Goal: Task Accomplishment & Management: Use online tool/utility

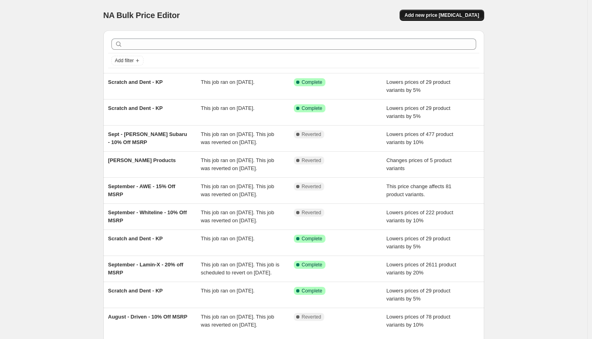
click at [455, 11] on button "Add new price change job" at bounding box center [441, 15] width 84 height 11
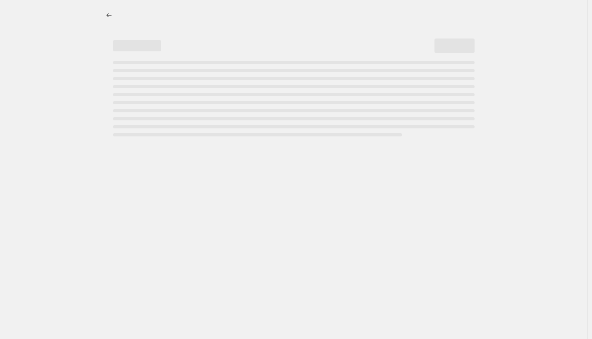
select select "percentage"
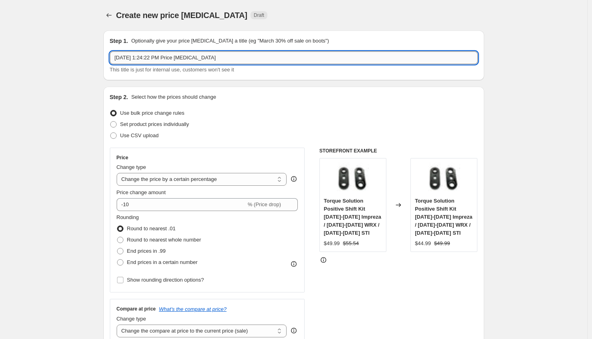
click at [208, 61] on input "Sep 29, 2025, 1:24:22 PM Price change job" at bounding box center [294, 57] width 368 height 13
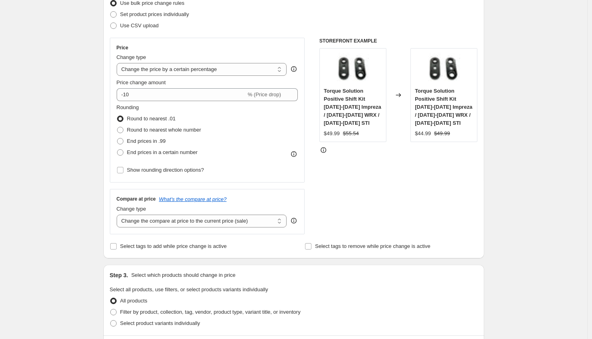
scroll to position [244, 0]
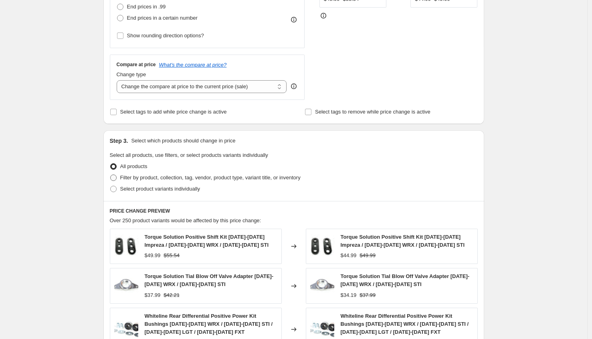
type input "Torque Solution MAP Creation"
click at [139, 179] on span "Filter by product, collection, tag, vendor, product type, variant title, or inv…" at bounding box center [210, 177] width 180 height 6
click at [111, 175] on input "Filter by product, collection, tag, vendor, product type, variant title, or inv…" at bounding box center [110, 174] width 0 height 0
radio input "true"
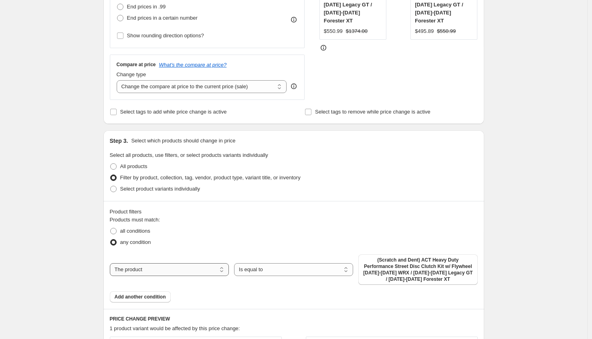
click at [204, 269] on select "The product The product's collection The product's tag The product's vendor The…" at bounding box center [169, 269] width 119 height 13
select select "vendor"
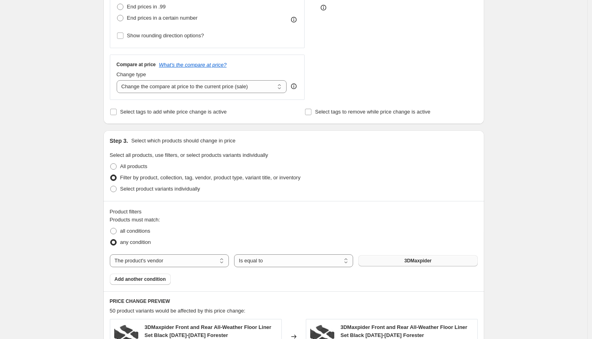
click at [416, 261] on span "3DMaxpider" at bounding box center [417, 260] width 27 height 6
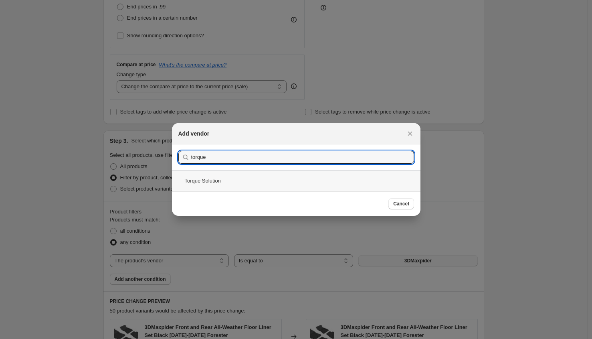
type input "torque"
click at [213, 179] on div "Torque Solution" at bounding box center [296, 180] width 248 height 21
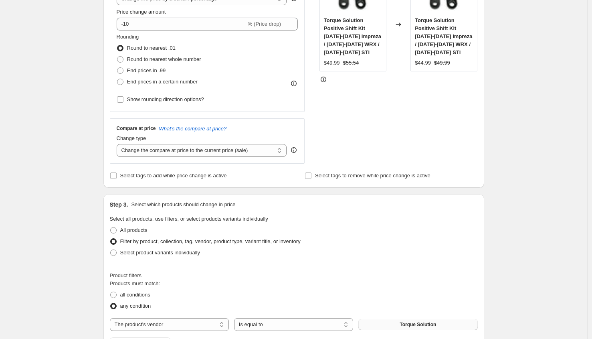
scroll to position [13, 0]
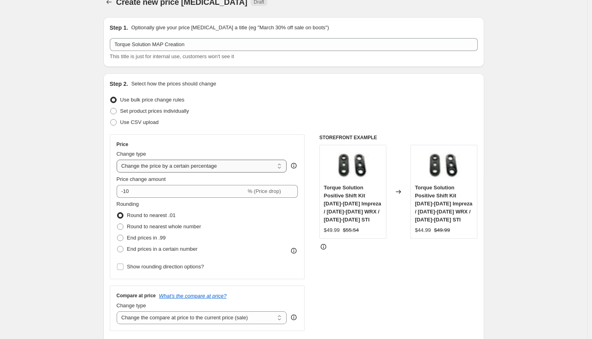
click at [202, 165] on select "Change the price to a certain amount Change the price by a certain amount Chang…" at bounding box center [202, 165] width 170 height 13
click at [119, 159] on select "Change the price to a certain amount Change the price by a certain amount Chang…" at bounding box center [202, 165] width 170 height 13
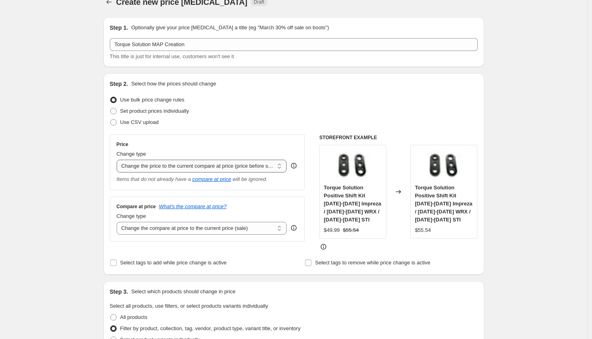
click at [198, 169] on select "Change the price to a certain amount Change the price by a certain amount Chang…" at bounding box center [202, 165] width 170 height 13
select select "pcap"
click at [119, 159] on select "Change the price to a certain amount Change the price by a certain amount Chang…" at bounding box center [202, 165] width 170 height 13
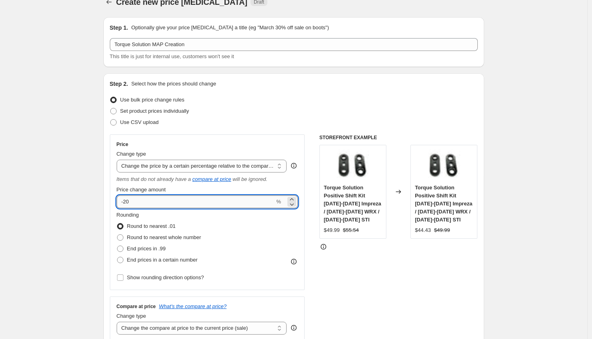
click at [159, 206] on input "-20" at bounding box center [196, 201] width 158 height 13
type input "-2"
type input "-10"
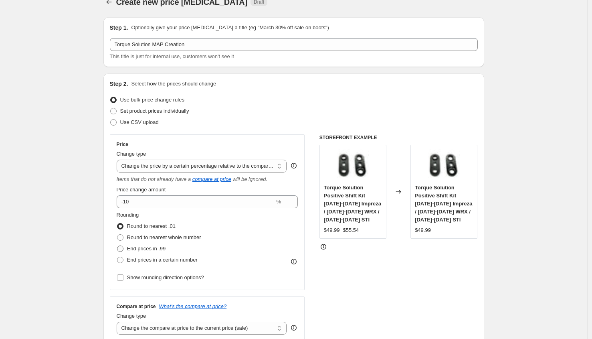
scroll to position [145, 0]
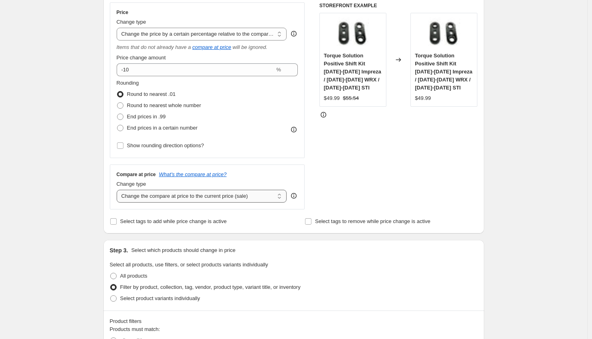
click at [159, 202] on select "Change the compare at price to the current price (sale) Change the compare at p…" at bounding box center [202, 196] width 170 height 13
select select "no_change"
click at [119, 190] on select "Change the compare at price to the current price (sale) Change the compare at p…" at bounding box center [202, 196] width 170 height 13
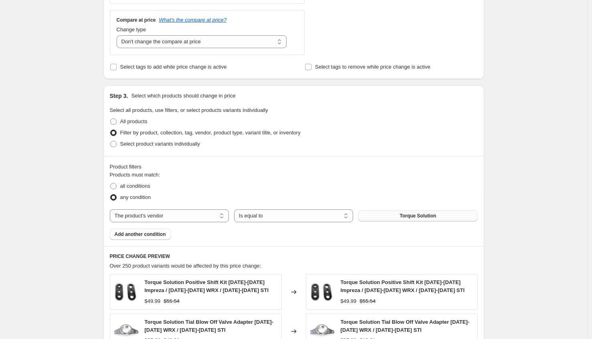
scroll to position [495, 0]
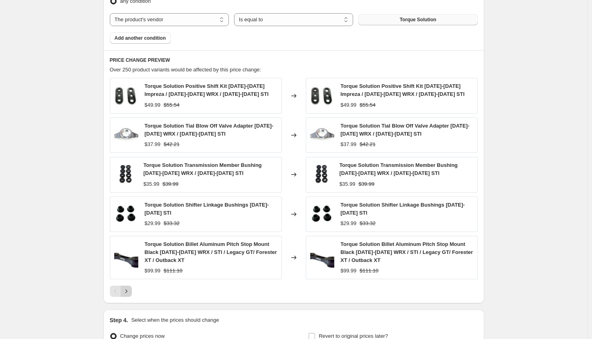
click at [127, 291] on icon "Next" at bounding box center [126, 291] width 8 height 8
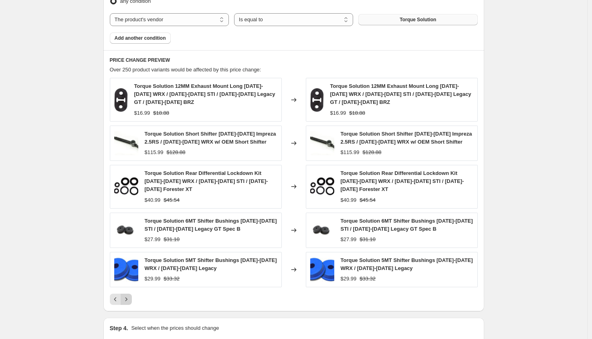
click at [129, 295] on icon "Next" at bounding box center [126, 299] width 8 height 8
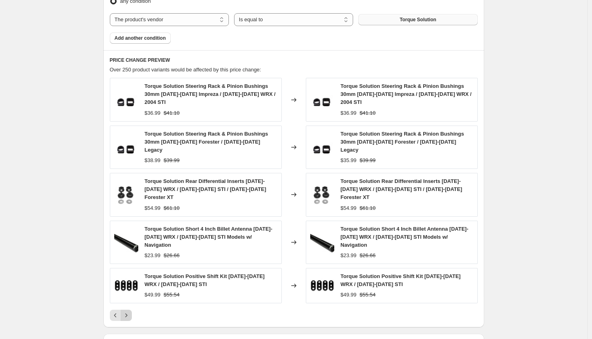
click at [126, 311] on icon "Next" at bounding box center [126, 315] width 8 height 8
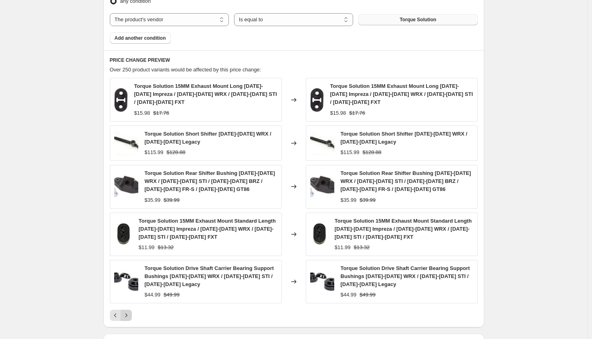
click at [127, 315] on icon "Next" at bounding box center [126, 315] width 8 height 8
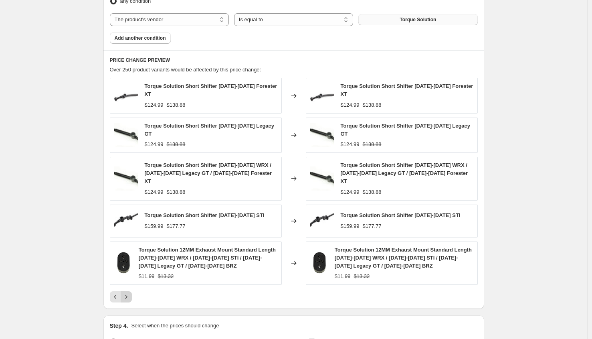
click at [127, 293] on icon "Next" at bounding box center [126, 297] width 8 height 8
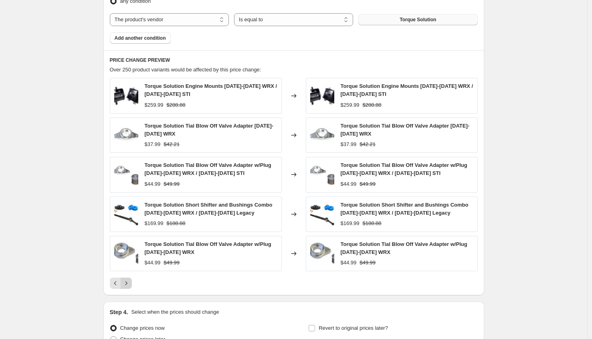
click at [127, 286] on icon "Next" at bounding box center [126, 283] width 8 height 8
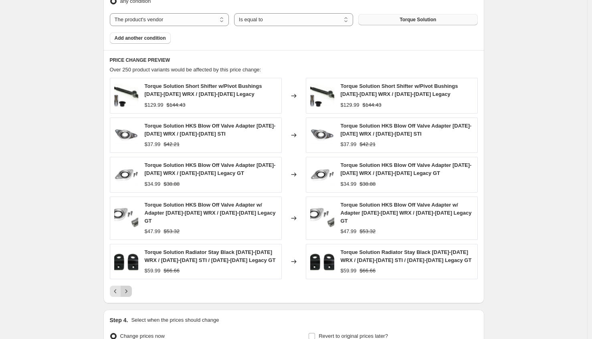
click at [127, 287] on icon "Next" at bounding box center [126, 291] width 8 height 8
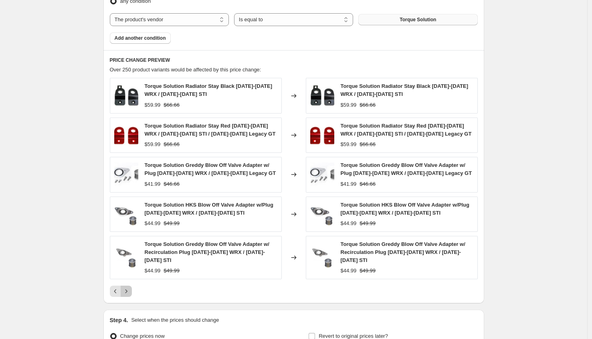
click at [129, 288] on icon "Next" at bounding box center [126, 291] width 8 height 8
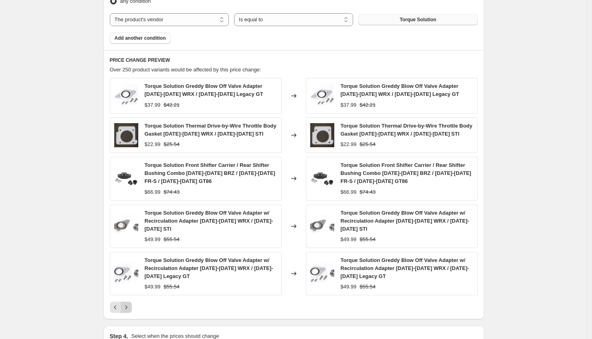
click at [127, 305] on icon "Next" at bounding box center [126, 307] width 8 height 8
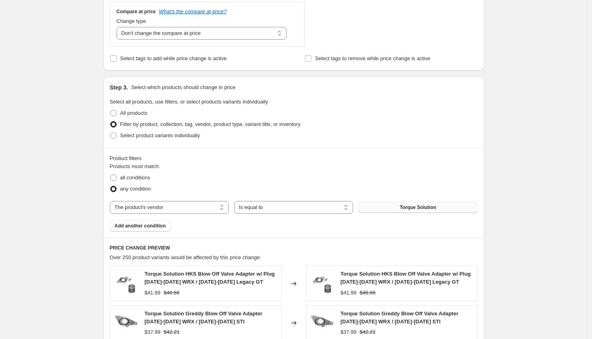
scroll to position [584, 0]
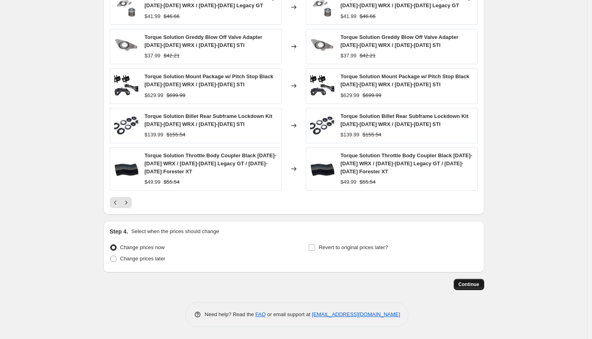
click at [469, 283] on span "Continue" at bounding box center [468, 284] width 21 height 6
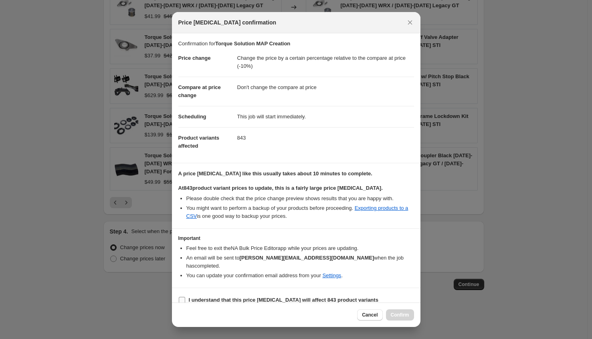
click at [204, 294] on label "I understand that this price change job will affect 843 product variants" at bounding box center [278, 299] width 200 height 11
click at [185, 297] on input "I understand that this price change job will affect 843 product variants" at bounding box center [182, 300] width 6 height 6
checkbox input "true"
click at [400, 313] on span "Confirm" at bounding box center [400, 314] width 18 height 6
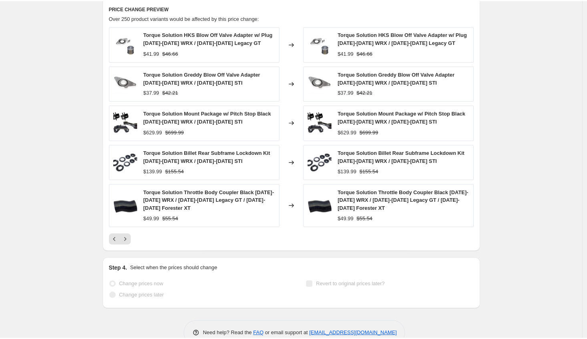
scroll to position [605, 0]
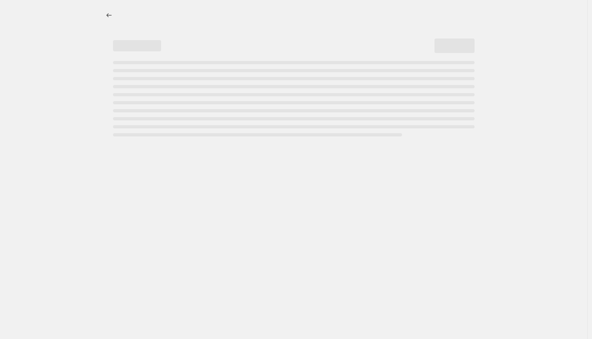
select select "pcap"
select select "no_change"
select select "vendor"
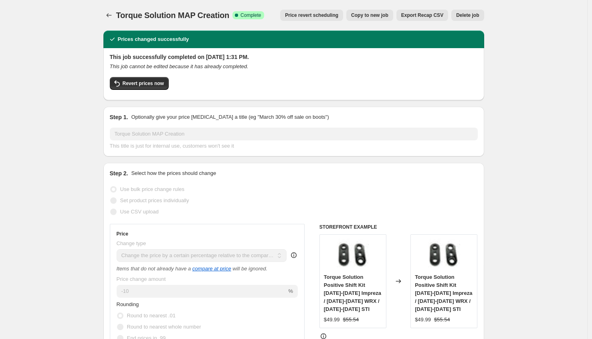
click at [418, 17] on span "Export Recap CSV" at bounding box center [422, 15] width 42 height 6
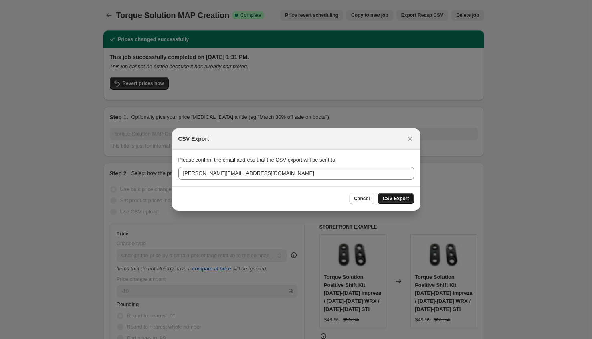
click at [386, 198] on span "CSV Export" at bounding box center [395, 198] width 26 height 6
